Goal: Transaction & Acquisition: Purchase product/service

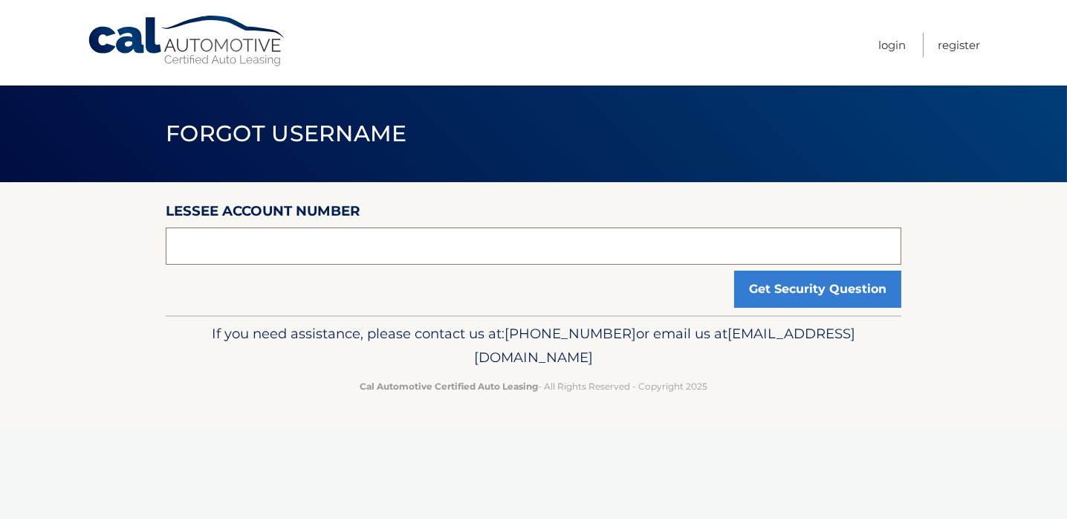
click at [250, 247] on input "text" at bounding box center [534, 245] width 736 height 37
type input "3"
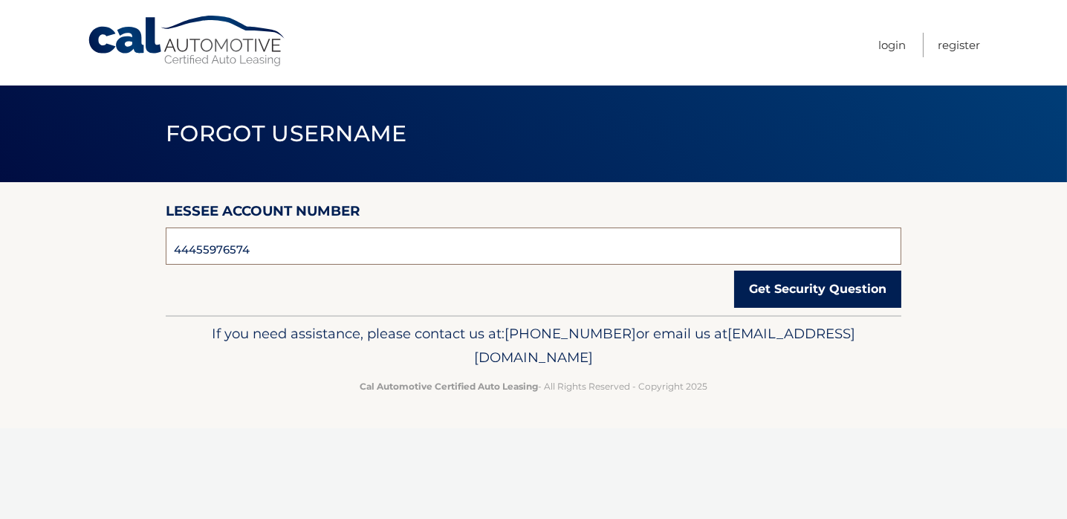
type input "44455976574"
click at [807, 291] on button "Get Security Question" at bounding box center [817, 288] width 167 height 37
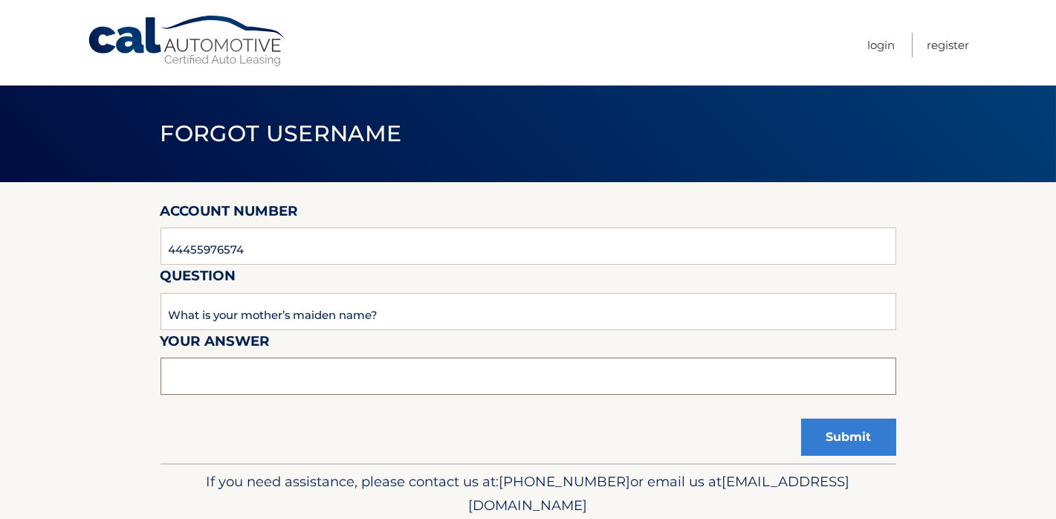
click at [247, 381] on input "text" at bounding box center [529, 375] width 736 height 37
type input "Samis"
click at [823, 435] on button "Submit" at bounding box center [848, 436] width 95 height 37
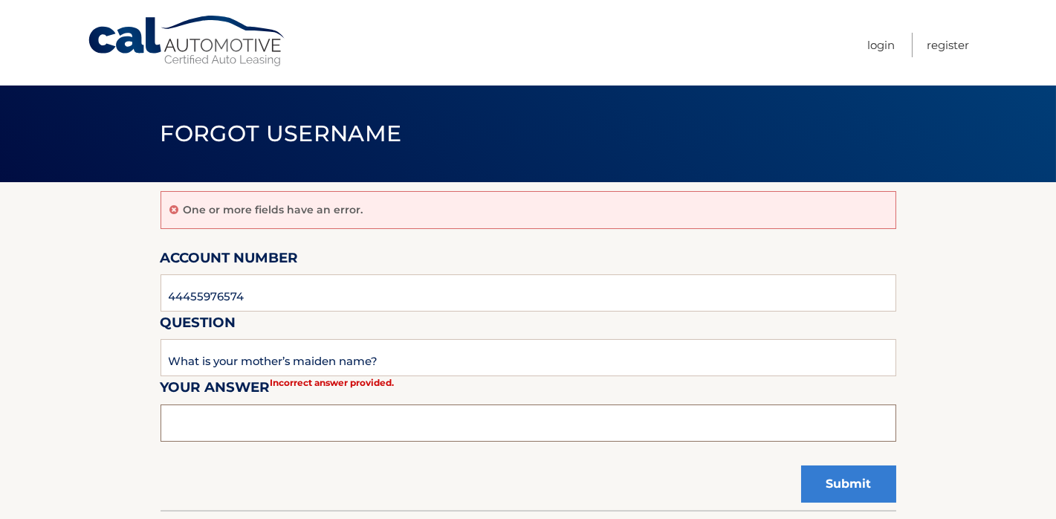
click at [224, 418] on input "text" at bounding box center [529, 422] width 736 height 37
type input "[PERSON_NAME]"
click at [857, 482] on button "Submit" at bounding box center [848, 483] width 95 height 37
click at [256, 298] on input "44455976574" at bounding box center [529, 292] width 736 height 37
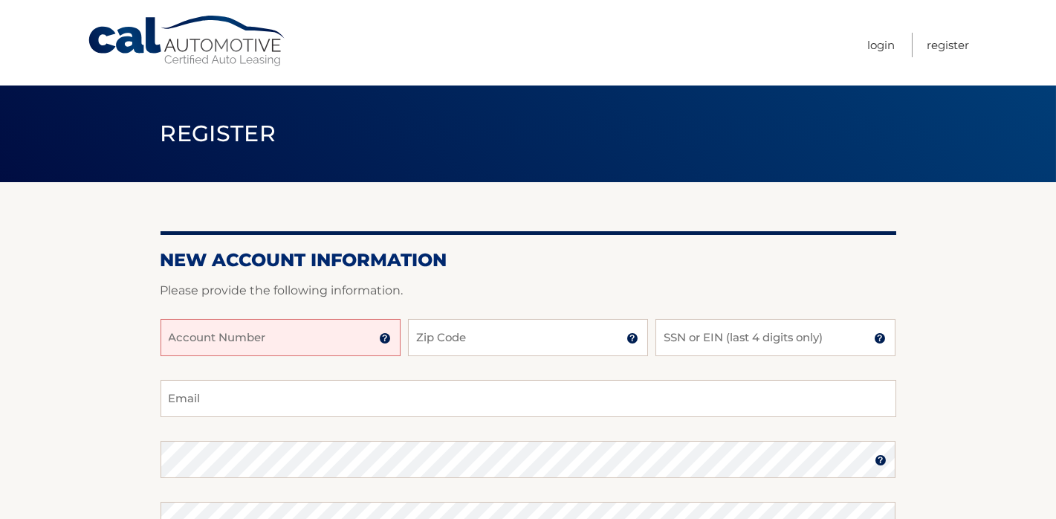
click at [354, 337] on input "Account Number" at bounding box center [281, 337] width 240 height 37
type input "44455976574"
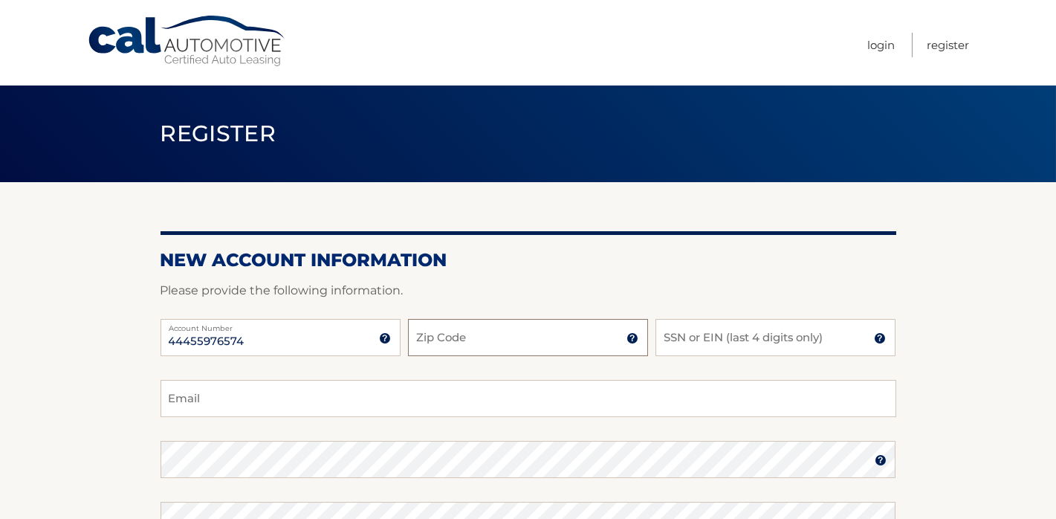
click at [450, 341] on input "Zip Code" at bounding box center [528, 337] width 240 height 37
type input "11797"
click at [733, 338] on input "SSN or EIN (last 4 digits only)" at bounding box center [775, 337] width 240 height 37
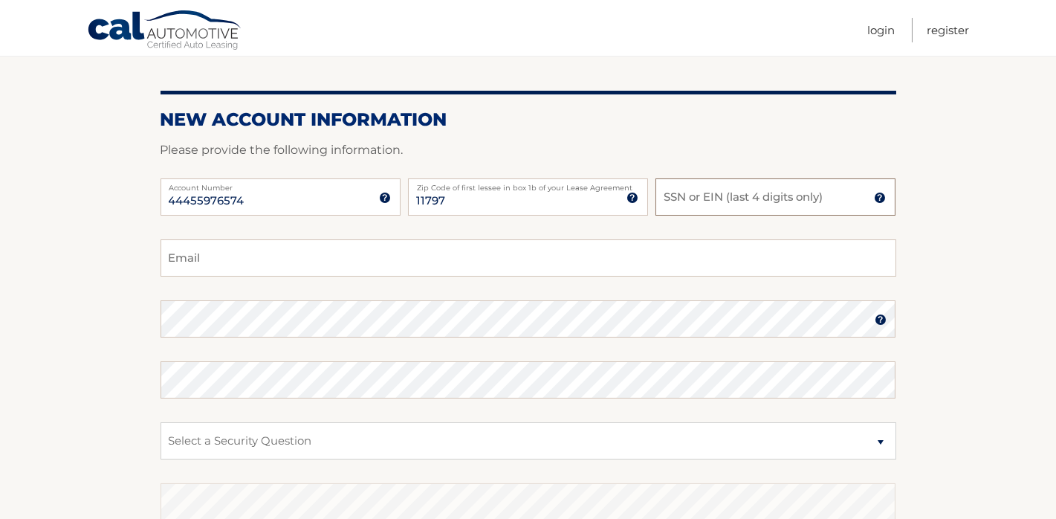
scroll to position [149, 0]
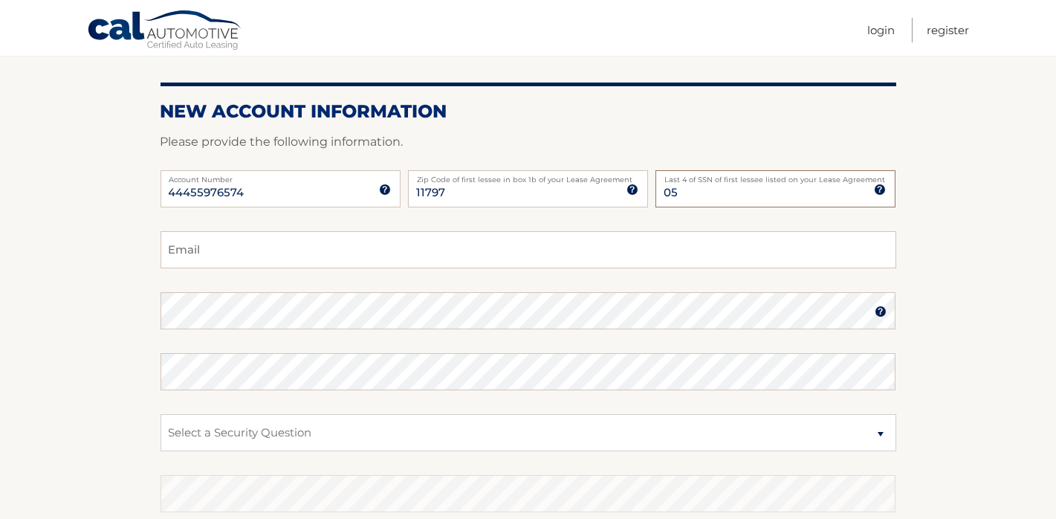
type input "0"
type input "1057"
click at [192, 249] on input "Email" at bounding box center [529, 249] width 736 height 37
type input "isnudelman@msn.com"
click at [880, 308] on img at bounding box center [881, 311] width 12 height 12
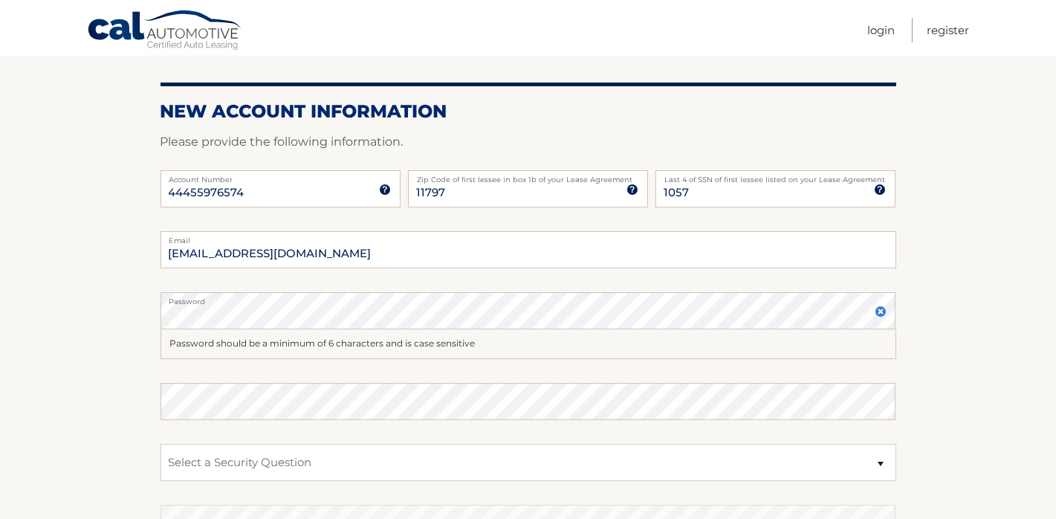
click at [878, 311] on img at bounding box center [881, 311] width 12 height 12
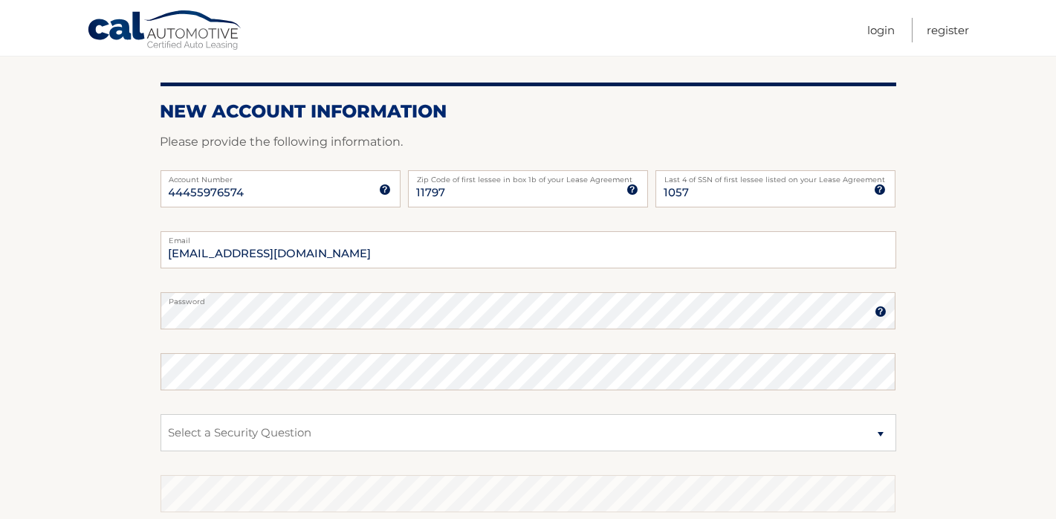
click at [879, 311] on img at bounding box center [881, 311] width 12 height 12
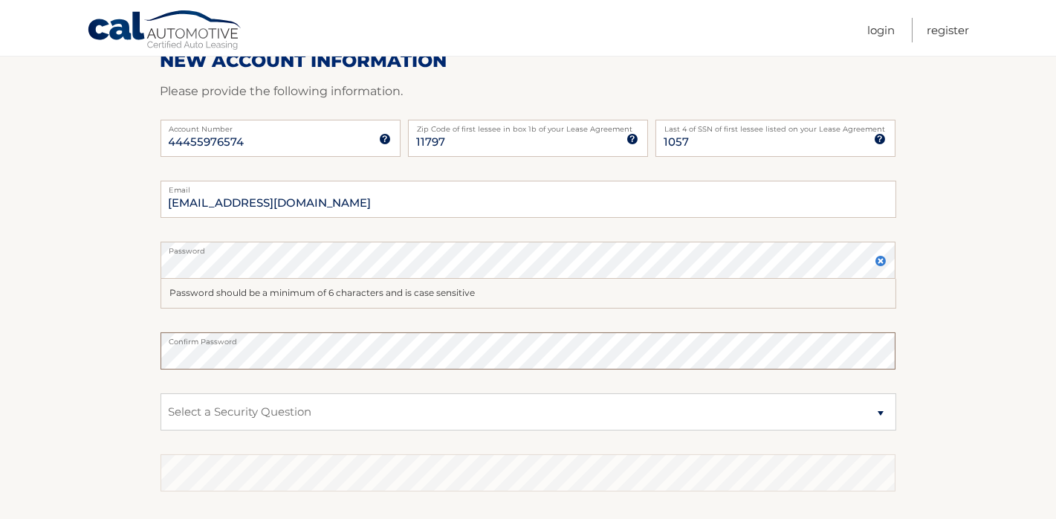
scroll to position [297, 0]
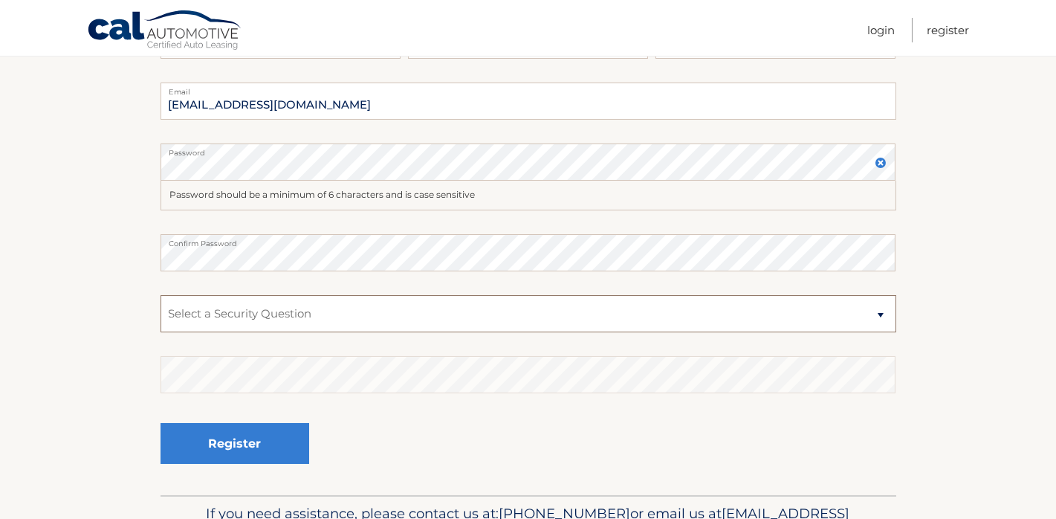
click at [230, 314] on select "Select a Security Question What was the name of your elementary school? What is…" at bounding box center [529, 313] width 736 height 37
click at [161, 295] on select "Select a Security Question What was the name of your elementary school? What is…" at bounding box center [529, 313] width 736 height 37
click at [881, 314] on select "Select a Security Question What was the name of your elementary school? What is…" at bounding box center [529, 313] width 736 height 37
select select "4"
click at [161, 295] on select "Select a Security Question What was the name of your elementary school? What is…" at bounding box center [529, 313] width 736 height 37
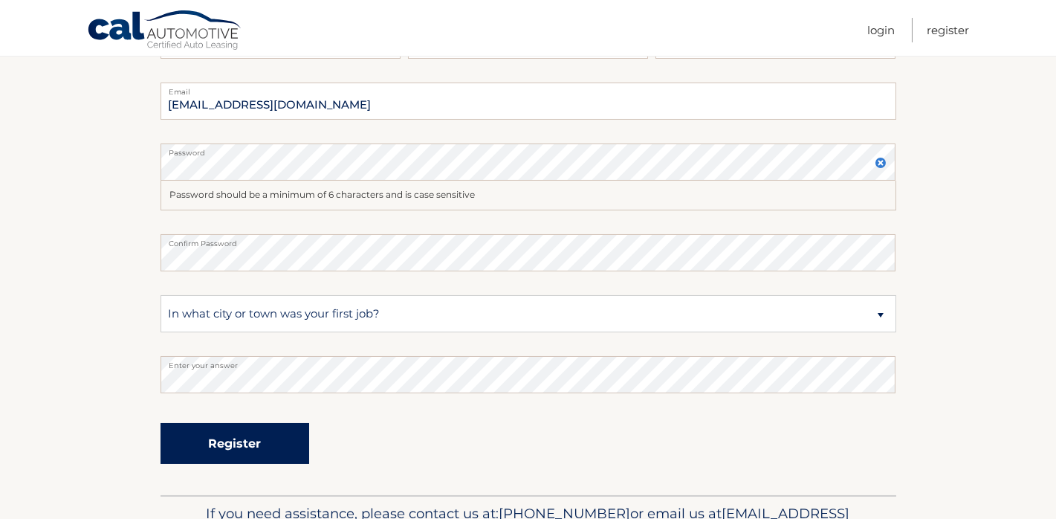
click at [256, 441] on button "Register" at bounding box center [235, 443] width 149 height 41
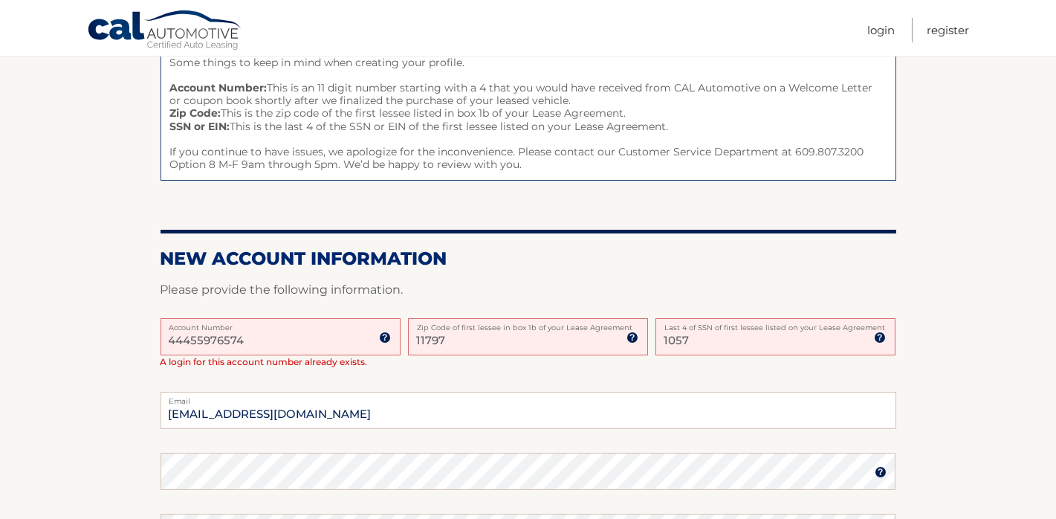
scroll to position [149, 0]
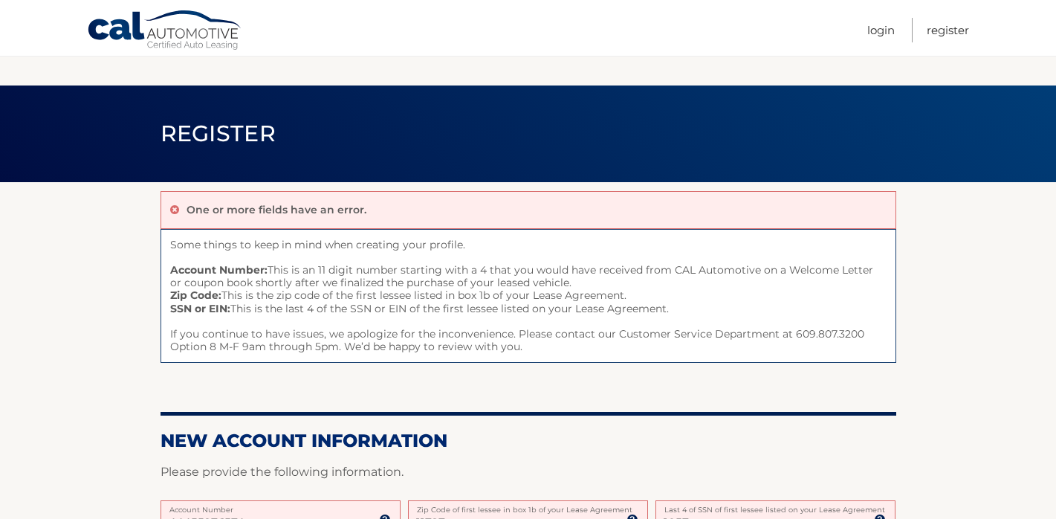
scroll to position [474, 0]
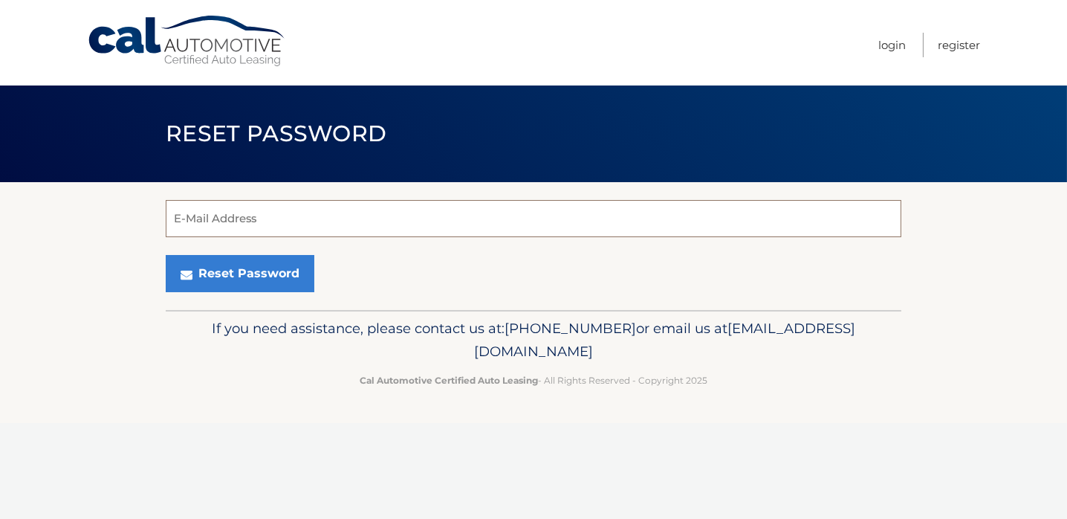
click at [282, 224] on input "E-Mail Address" at bounding box center [534, 218] width 736 height 37
type input "isnudelman@msn.com"
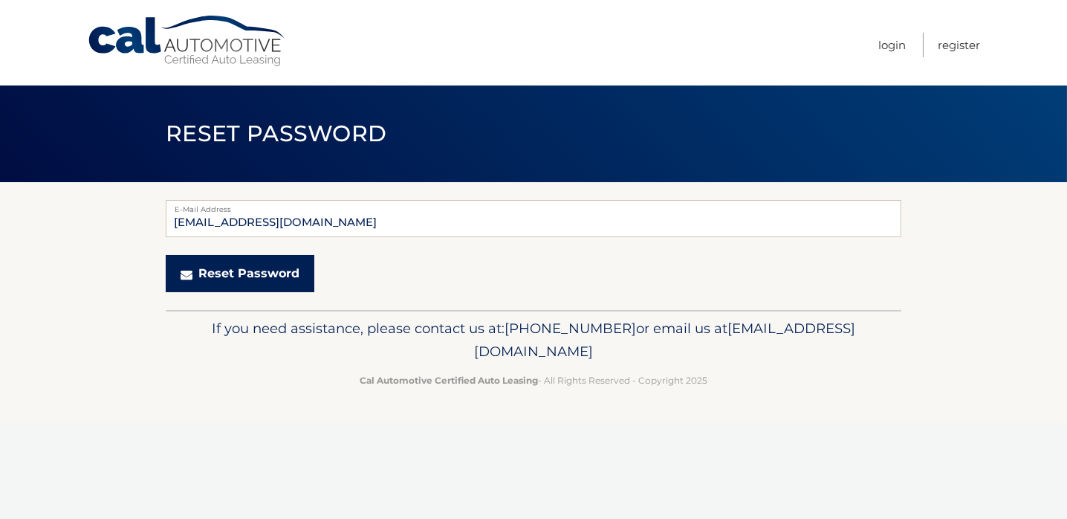
click at [265, 270] on button "Reset Password" at bounding box center [240, 273] width 149 height 37
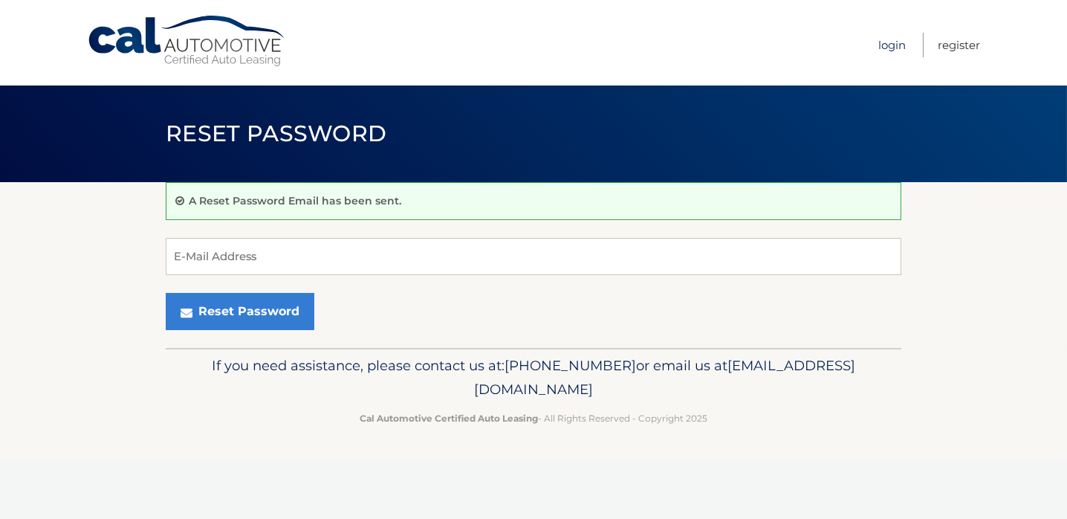
click at [891, 41] on link "Login" at bounding box center [891, 45] width 27 height 25
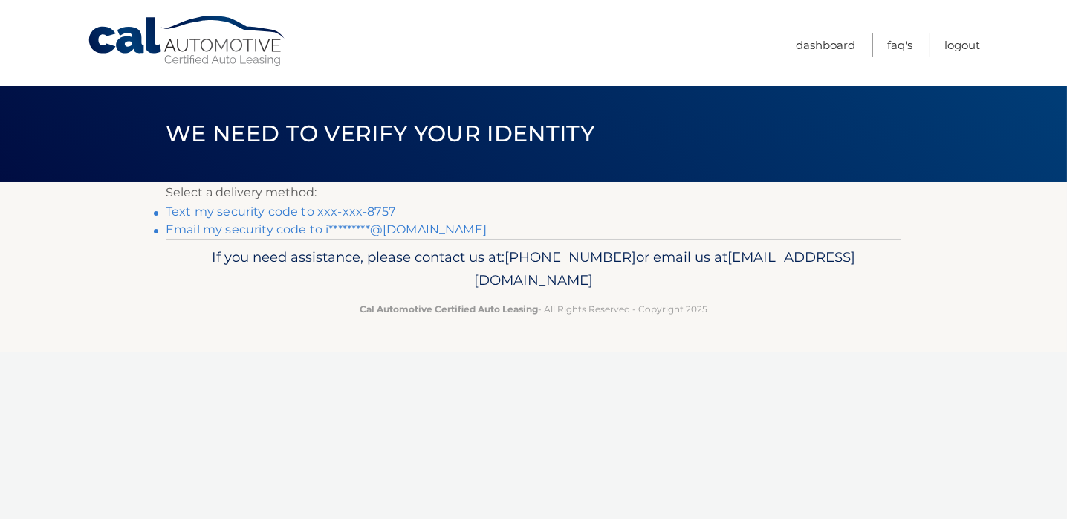
click at [366, 210] on link "Text my security code to xxx-xxx-8757" at bounding box center [281, 211] width 230 height 14
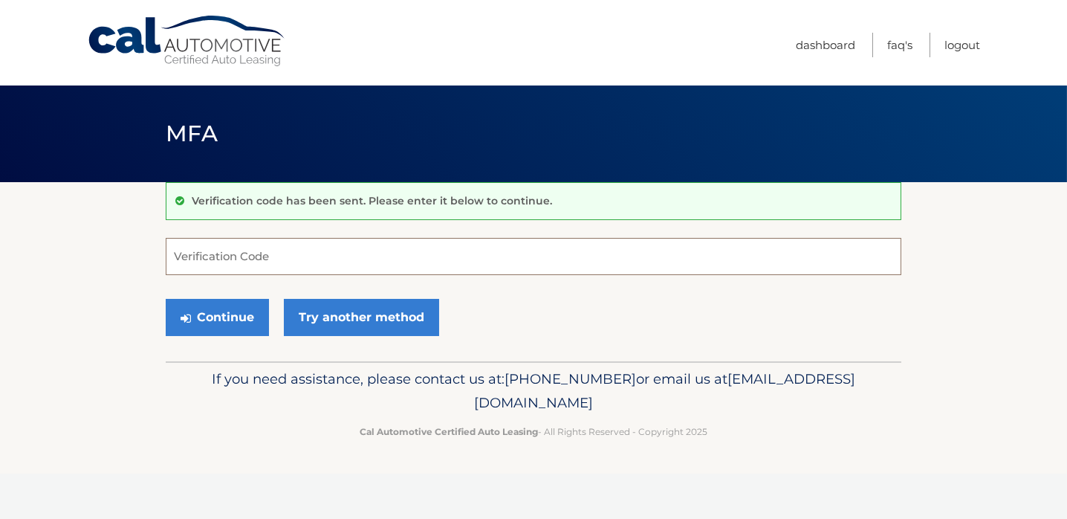
click at [244, 253] on input "Verification Code" at bounding box center [534, 256] width 736 height 37
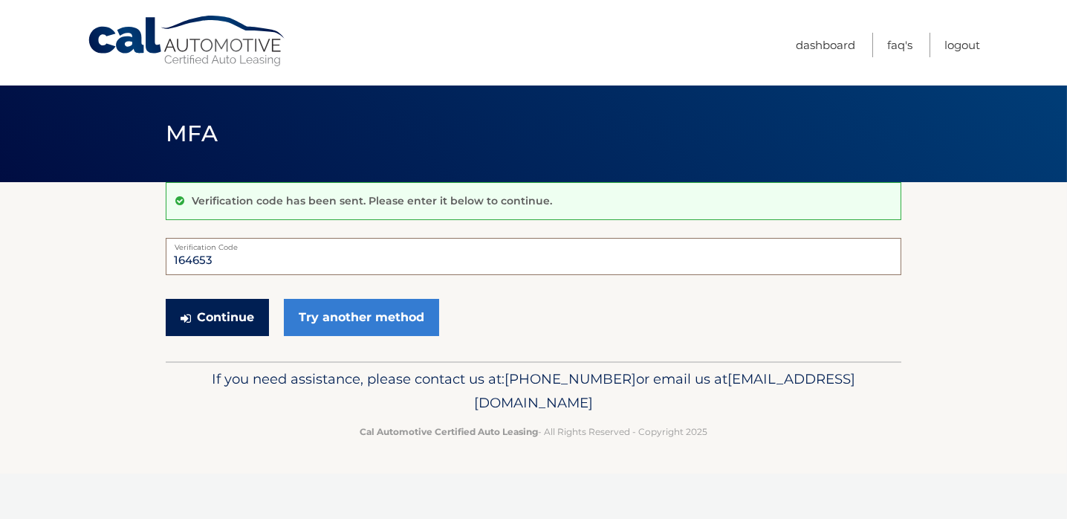
type input "164653"
click at [217, 311] on button "Continue" at bounding box center [217, 317] width 103 height 37
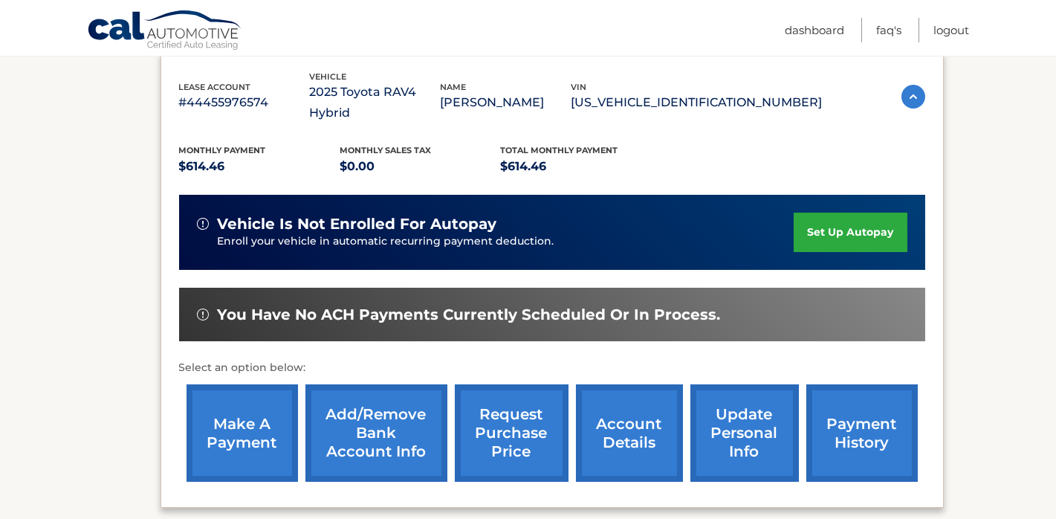
scroll to position [297, 0]
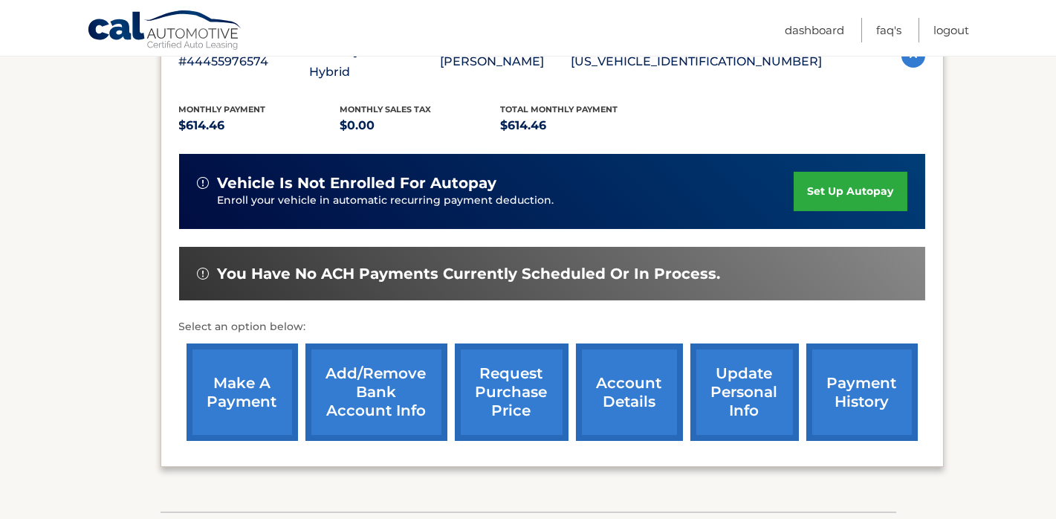
click at [233, 357] on link "make a payment" at bounding box center [242, 391] width 111 height 97
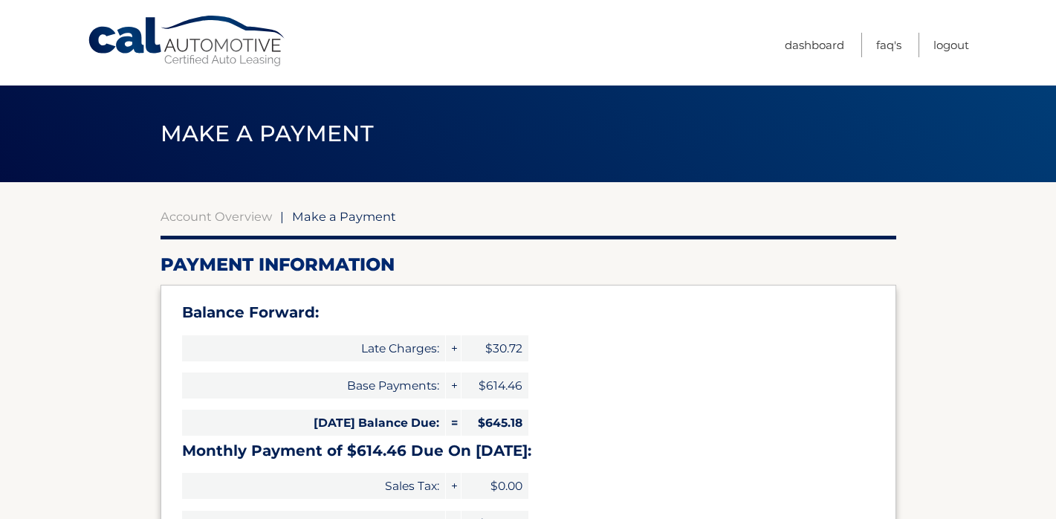
select select "NjBhMjY0MzMtYWYxMy00OWQ4LTkwODMtMTE1YjllNjlmMzRm"
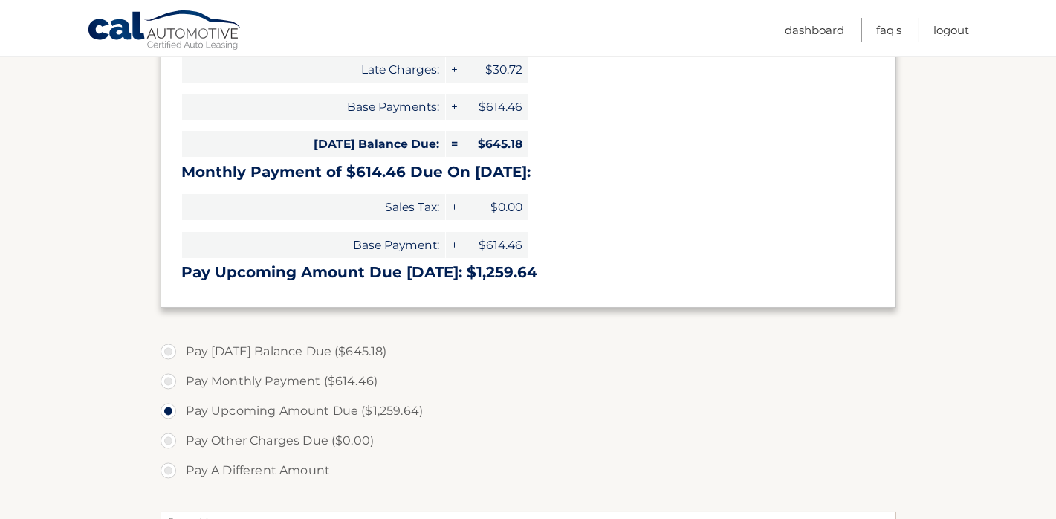
scroll to position [297, 0]
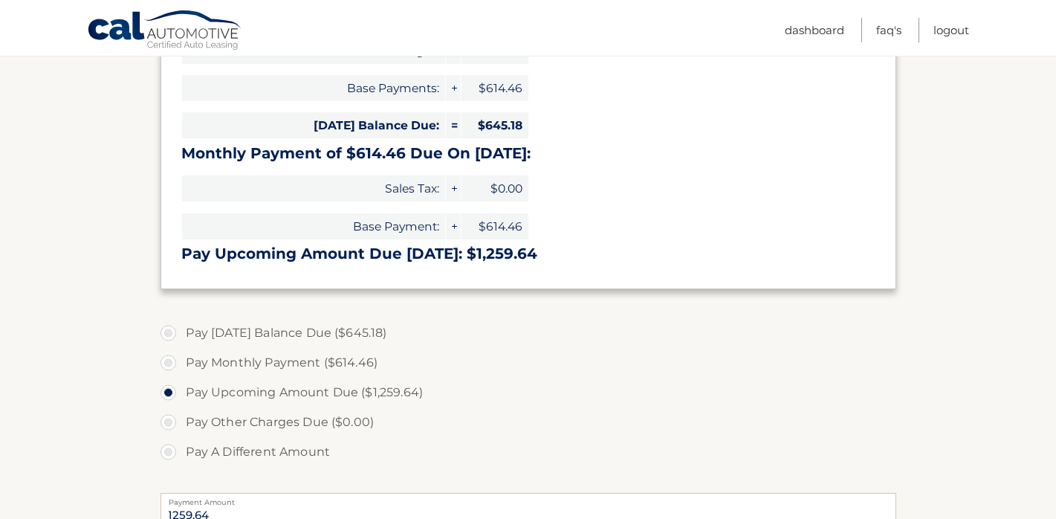
click at [244, 334] on label "Pay Today's Balance Due ($645.18)" at bounding box center [529, 333] width 736 height 30
click at [181, 334] on input "Pay Today's Balance Due ($645.18)" at bounding box center [173, 330] width 15 height 24
radio input "true"
type input "645.18"
click at [169, 363] on label "Pay Monthly Payment ($614.46)" at bounding box center [529, 363] width 736 height 30
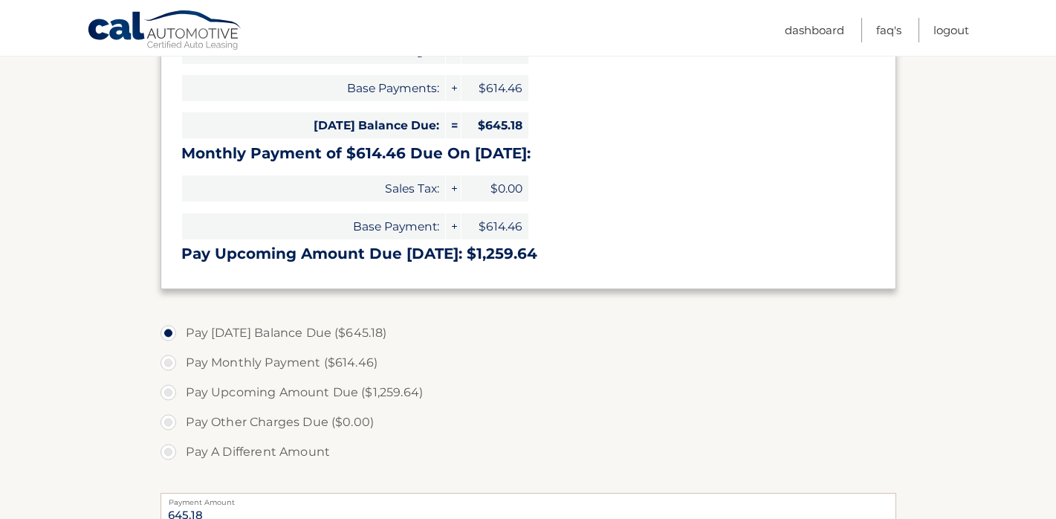
click at [169, 363] on input "Pay Monthly Payment ($614.46)" at bounding box center [173, 360] width 15 height 24
radio input "true"
type input "614.46"
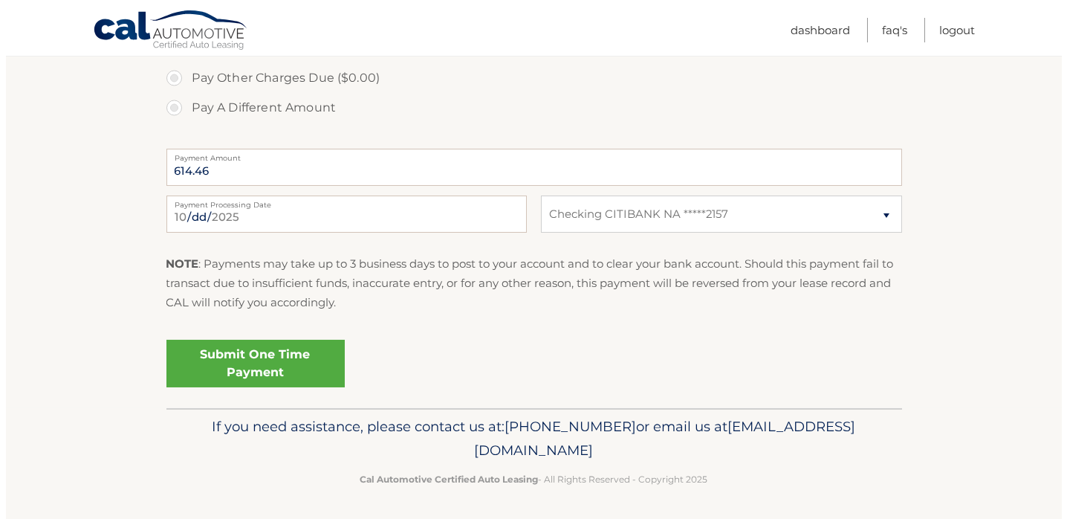
scroll to position [642, 0]
click at [276, 213] on input "2025-10-14" at bounding box center [341, 213] width 360 height 37
click at [251, 360] on link "Submit One Time Payment" at bounding box center [250, 363] width 178 height 48
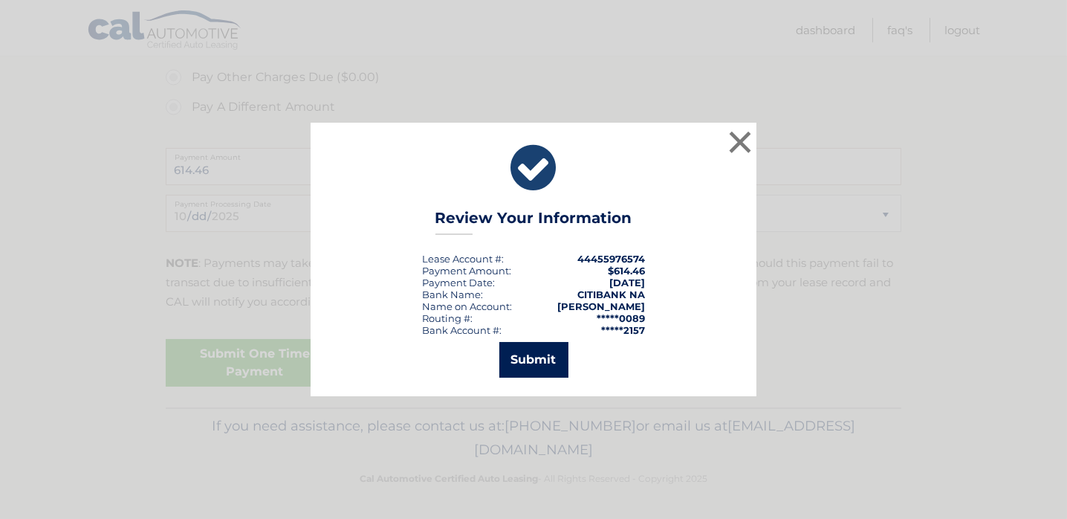
click at [531, 361] on button "Submit" at bounding box center [533, 360] width 69 height 36
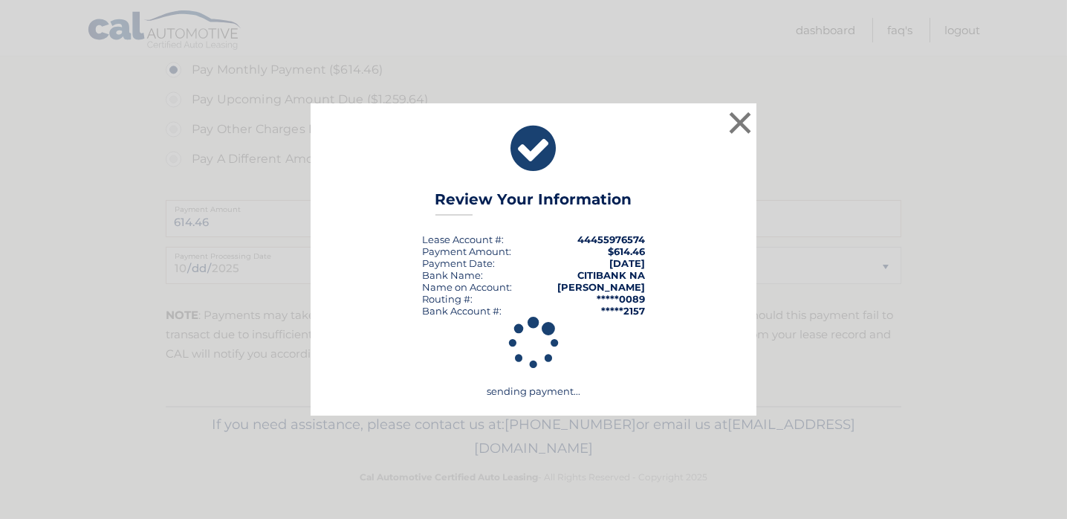
scroll to position [589, 0]
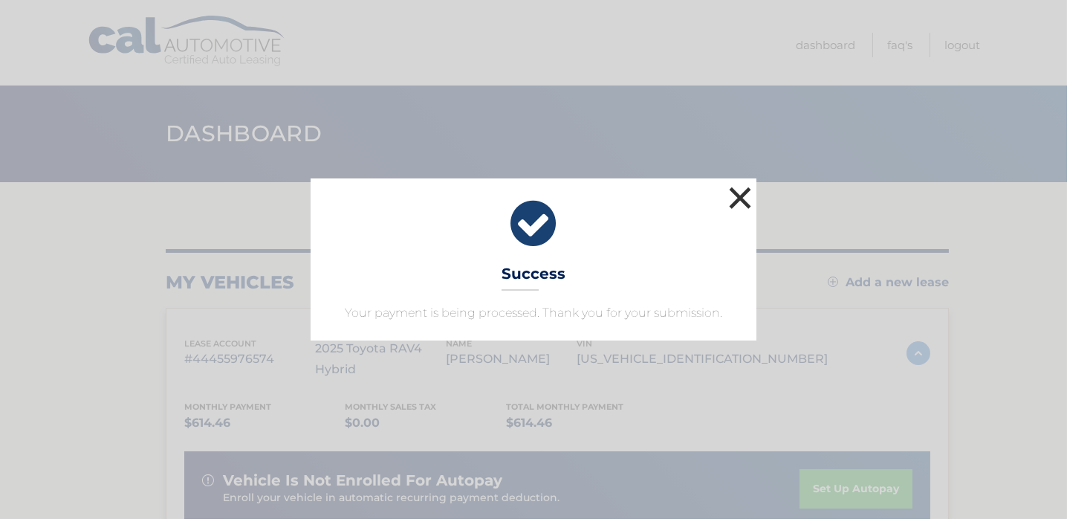
click at [737, 194] on button "×" at bounding box center [740, 198] width 30 height 30
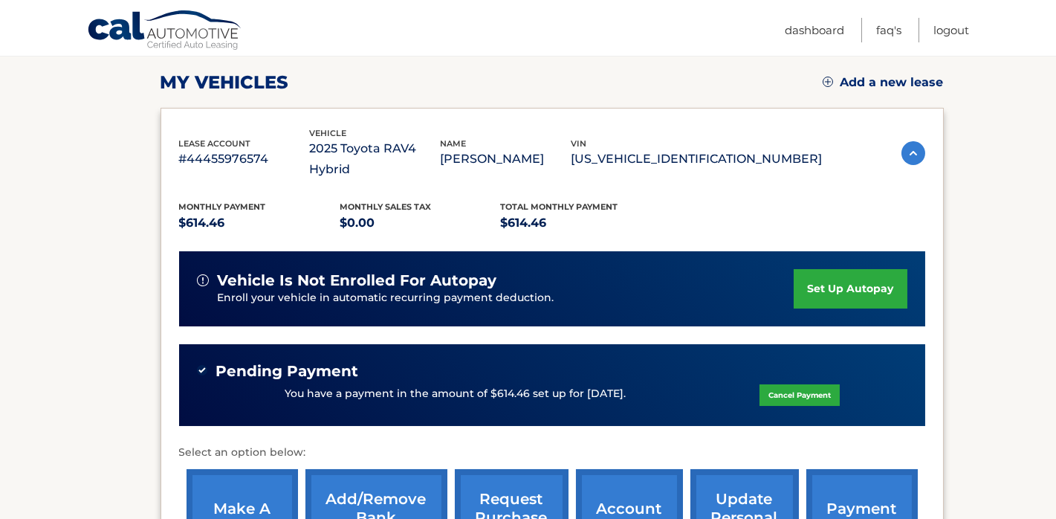
scroll to position [297, 0]
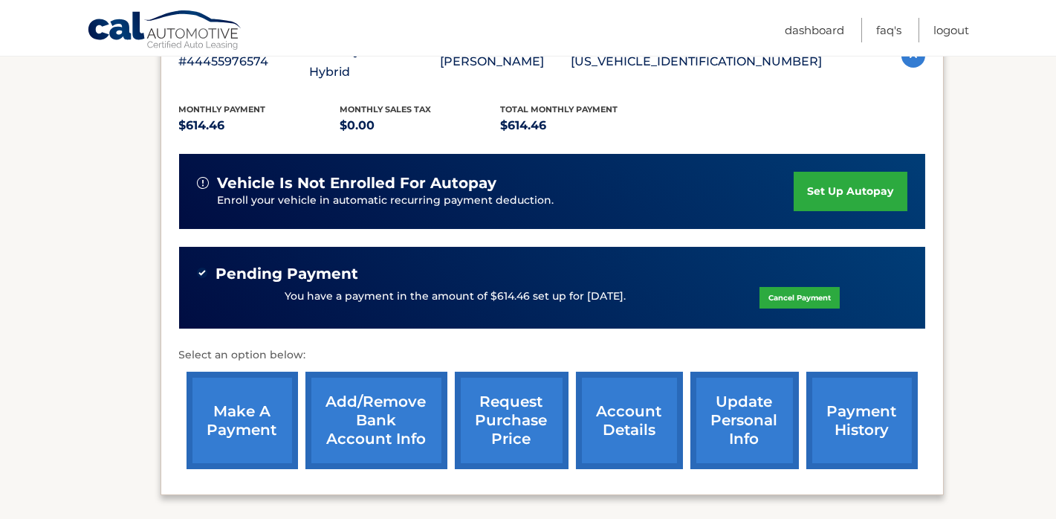
click at [629, 395] on link "account details" at bounding box center [629, 420] width 107 height 97
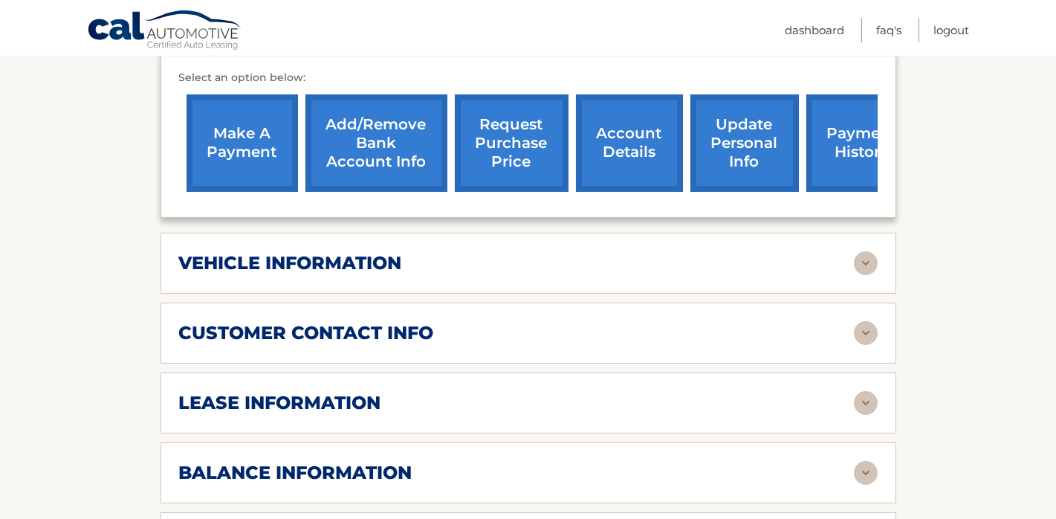
scroll to position [669, 0]
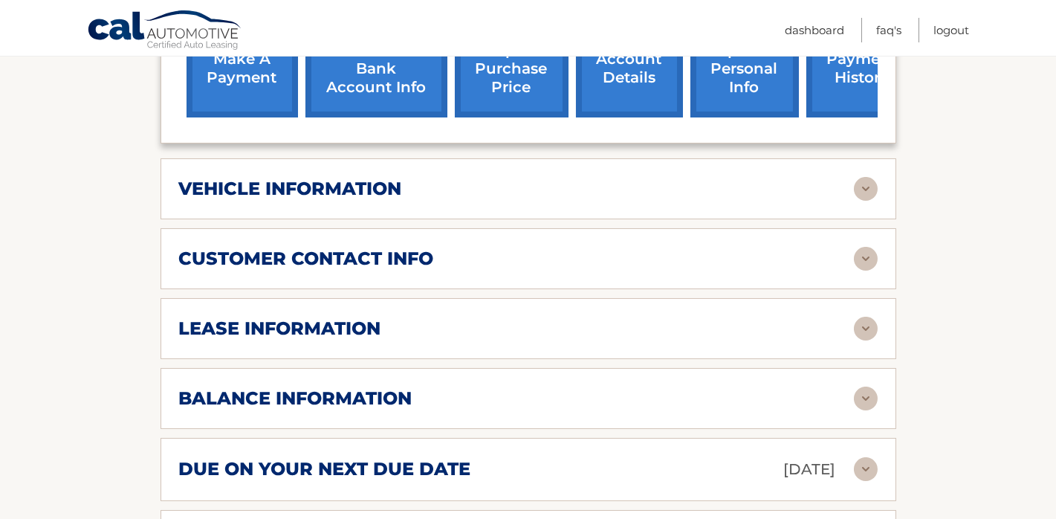
click at [863, 325] on img at bounding box center [866, 329] width 24 height 24
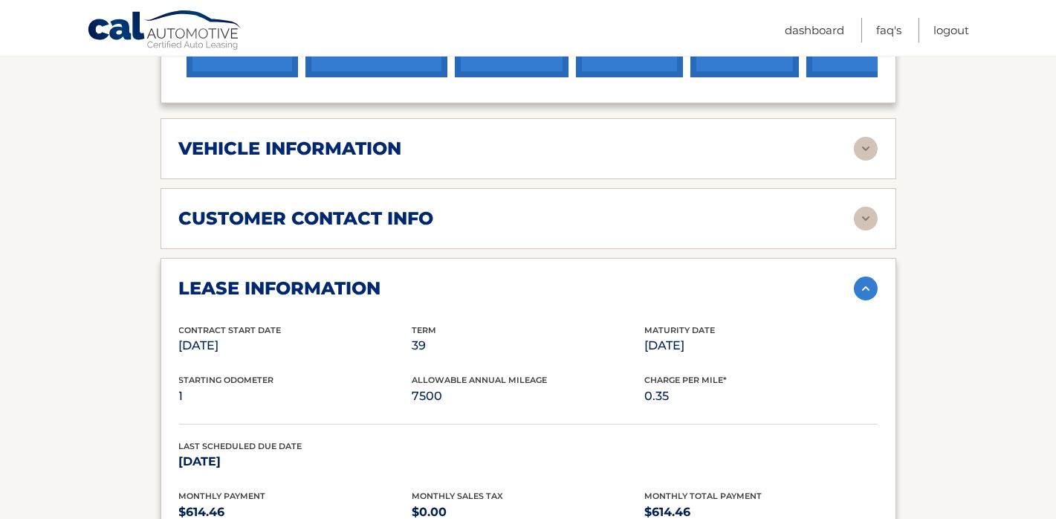
scroll to position [446, 0]
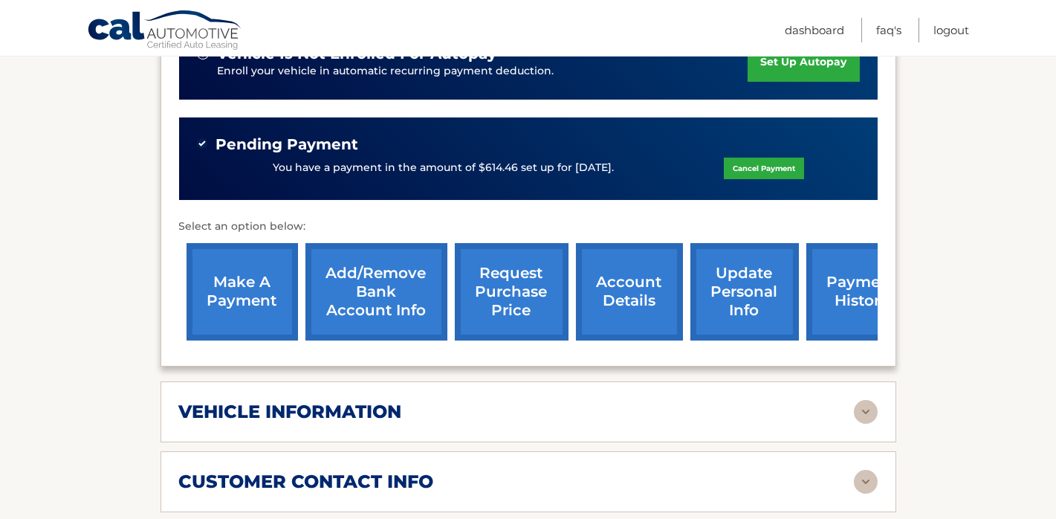
click at [847, 281] on link "payment history" at bounding box center [861, 291] width 111 height 97
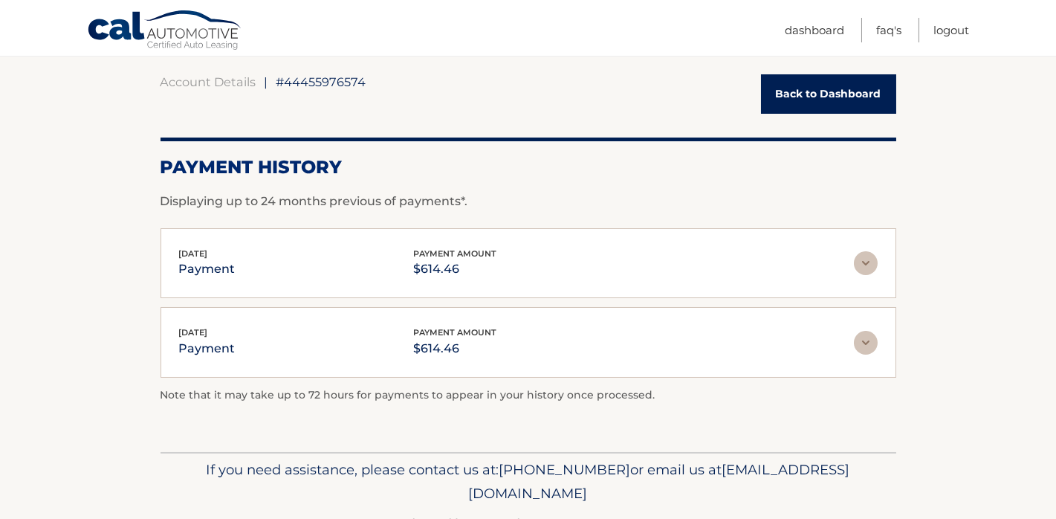
scroll to position [178, 0]
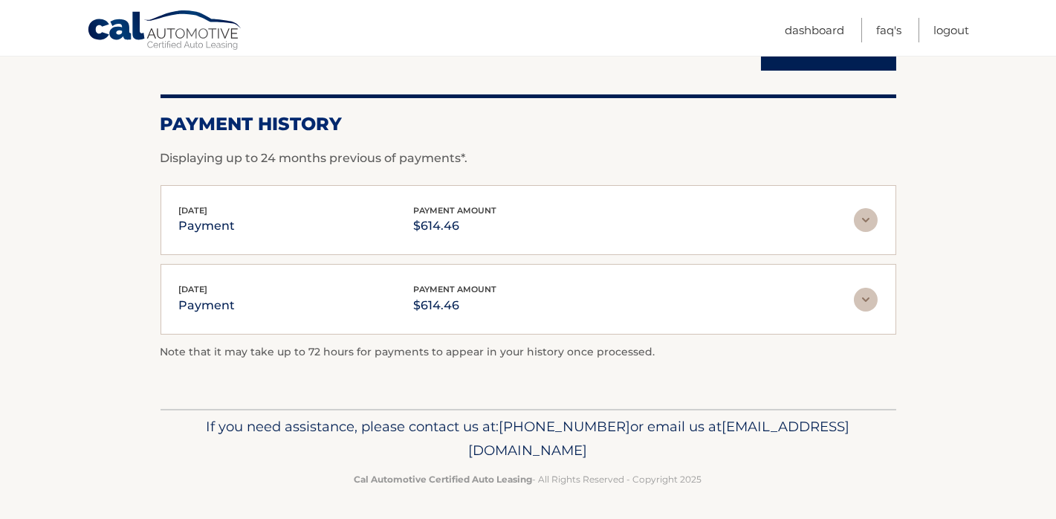
click at [863, 216] on img at bounding box center [866, 220] width 24 height 24
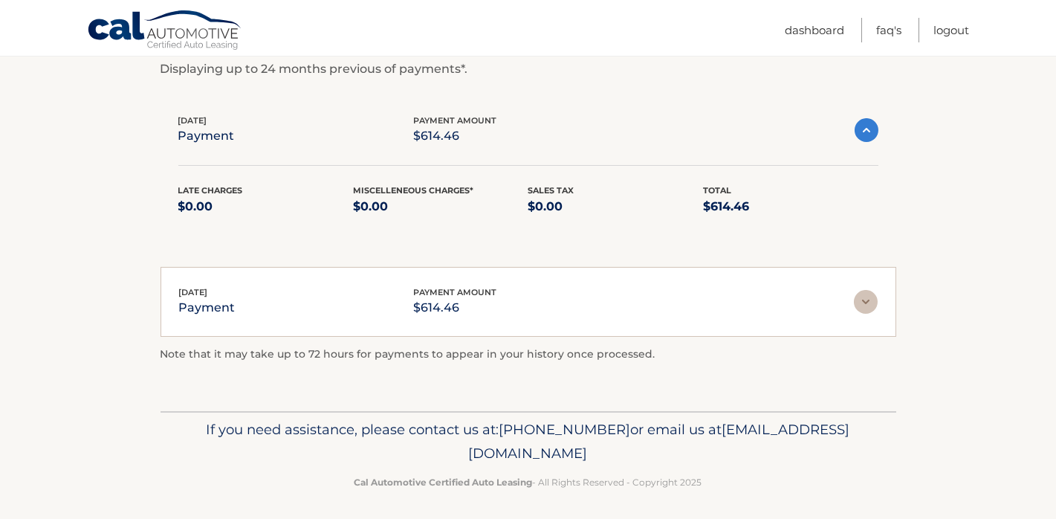
scroll to position [269, 0]
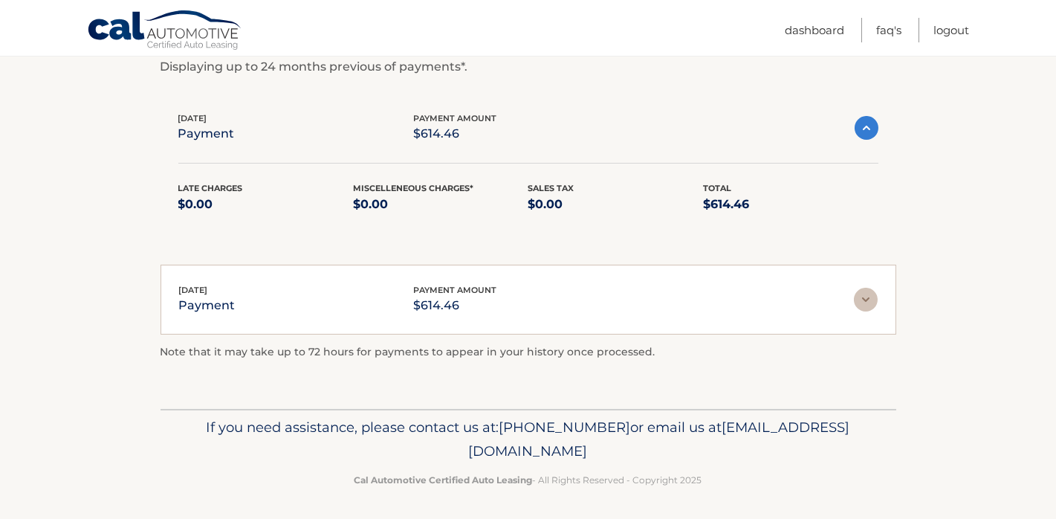
click at [866, 293] on img at bounding box center [866, 300] width 24 height 24
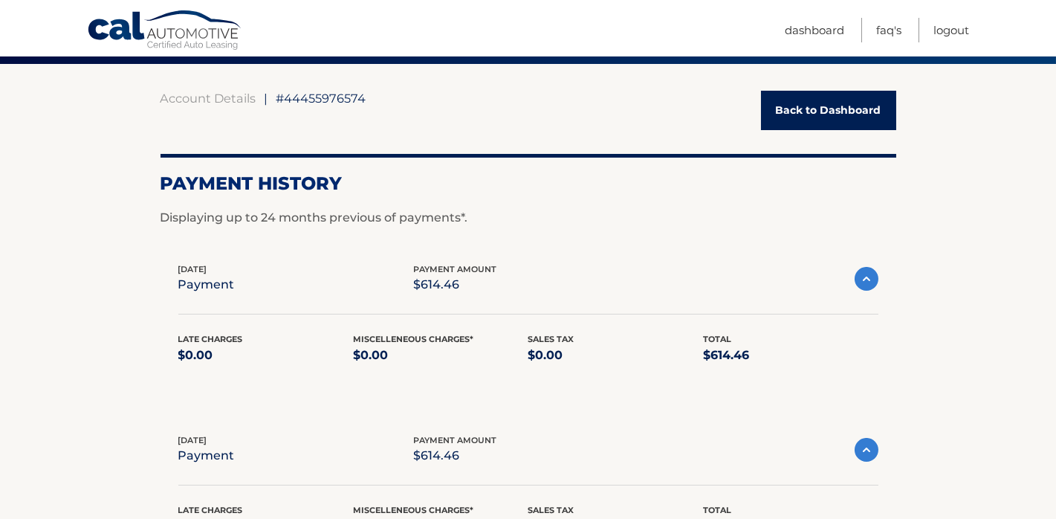
scroll to position [149, 0]
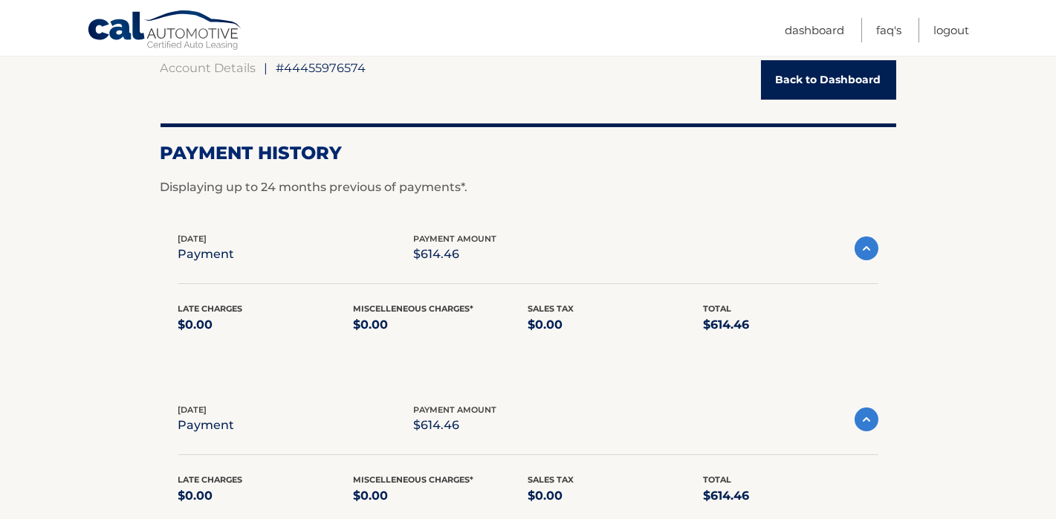
click at [814, 71] on link "Back to Dashboard" at bounding box center [828, 79] width 135 height 39
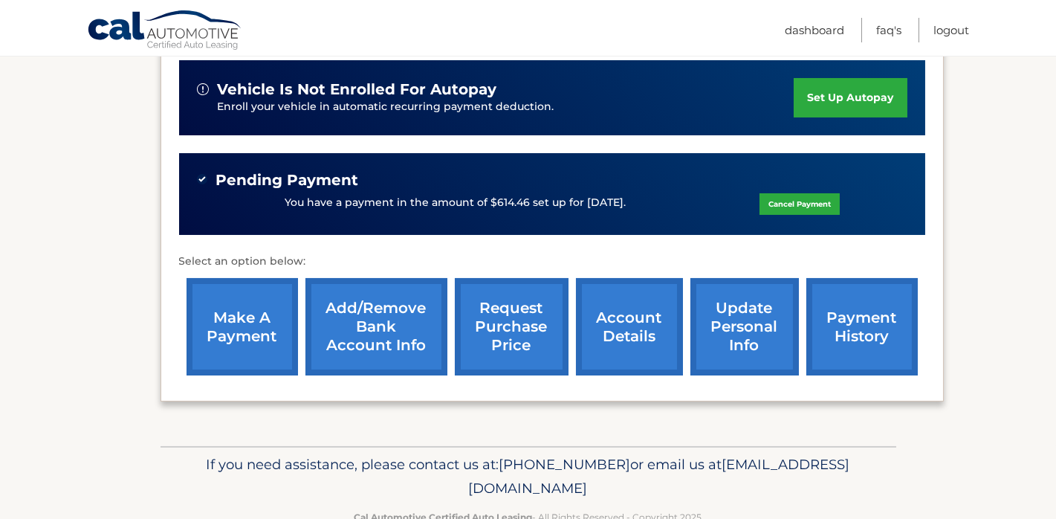
scroll to position [407, 0]
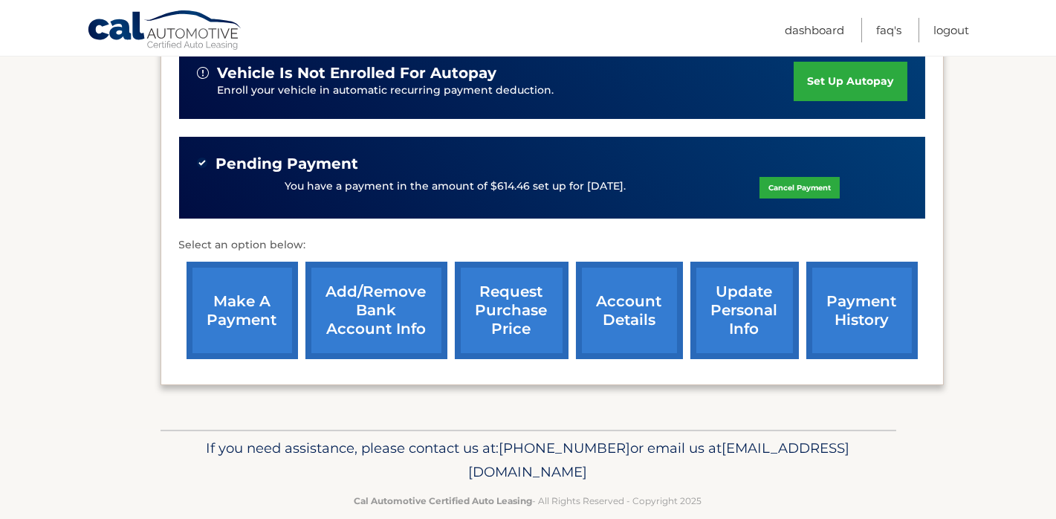
click at [857, 284] on link "payment history" at bounding box center [861, 310] width 111 height 97
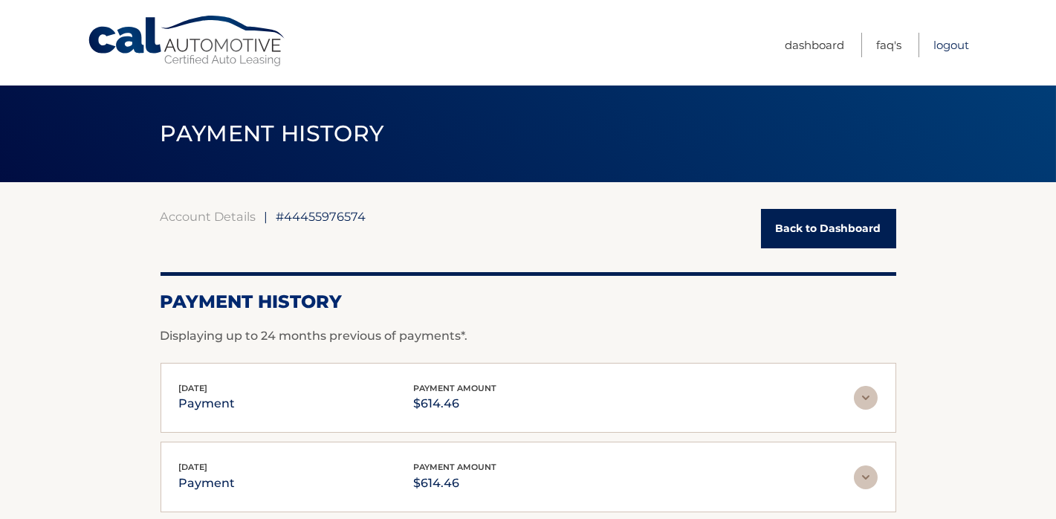
click at [949, 46] on link "Logout" at bounding box center [951, 45] width 36 height 25
